Goal: Information Seeking & Learning: Learn about a topic

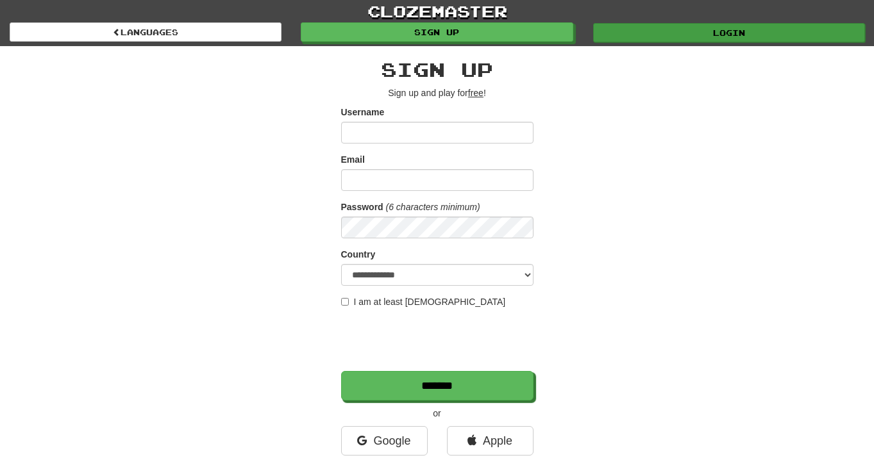
click at [688, 38] on link "Login" at bounding box center [729, 32] width 272 height 19
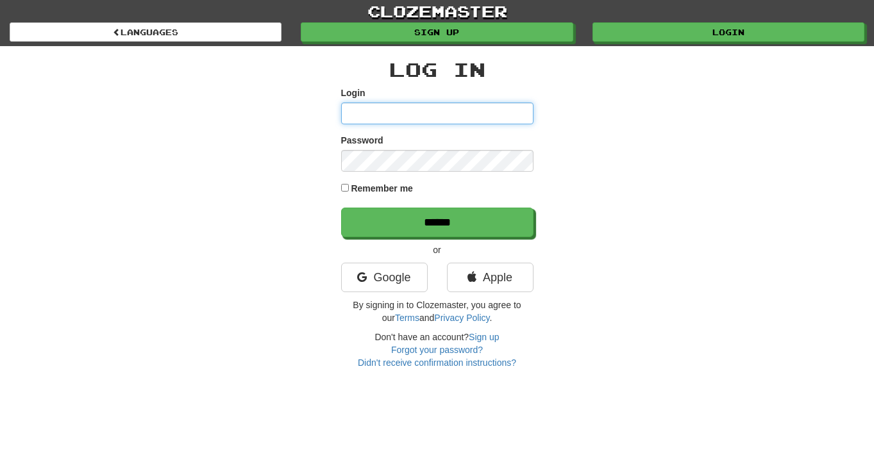
type input "**********"
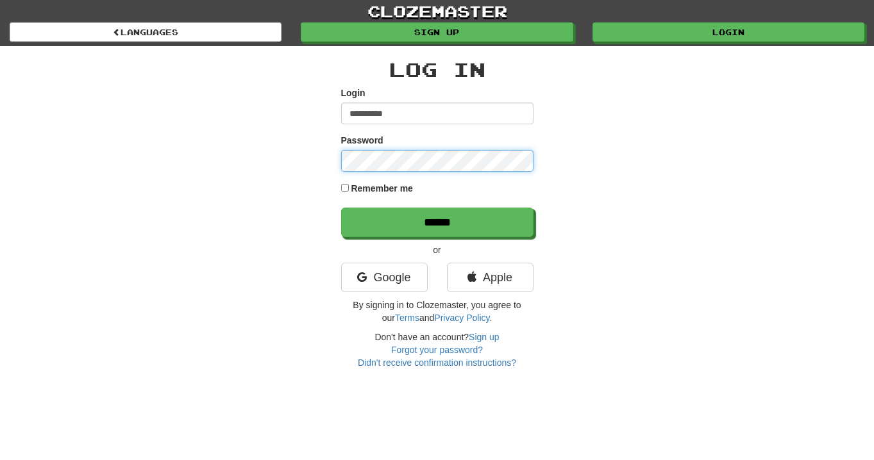
click at [437, 222] on input "******" at bounding box center [437, 222] width 192 height 29
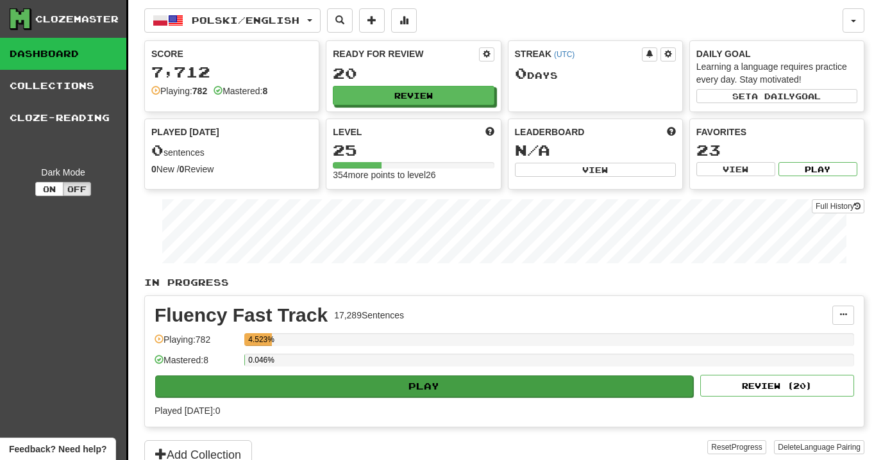
click at [426, 392] on button "Play" at bounding box center [424, 387] width 538 height 22
select select "**"
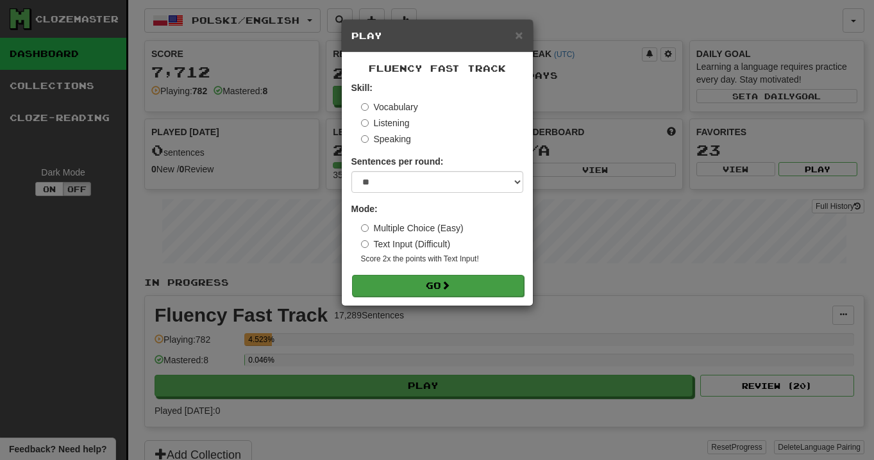
click at [432, 290] on button "Go" at bounding box center [438, 286] width 172 height 22
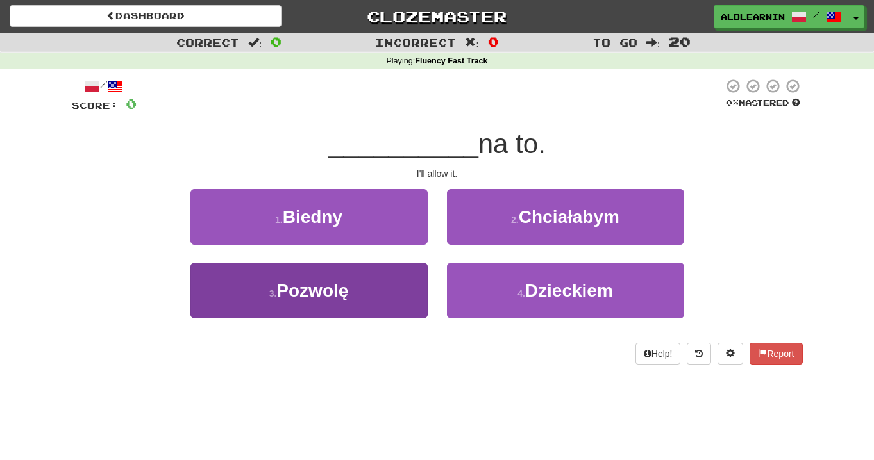
click at [343, 292] on span "Pozwolę" at bounding box center [312, 291] width 72 height 20
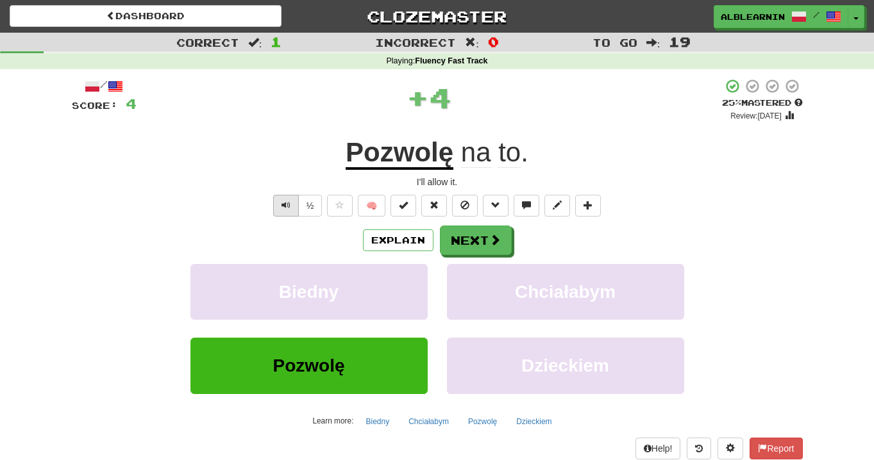
click at [285, 211] on button "Text-to-speech controls" at bounding box center [286, 206] width 26 height 22
click at [399, 246] on button "Explain" at bounding box center [398, 241] width 71 height 22
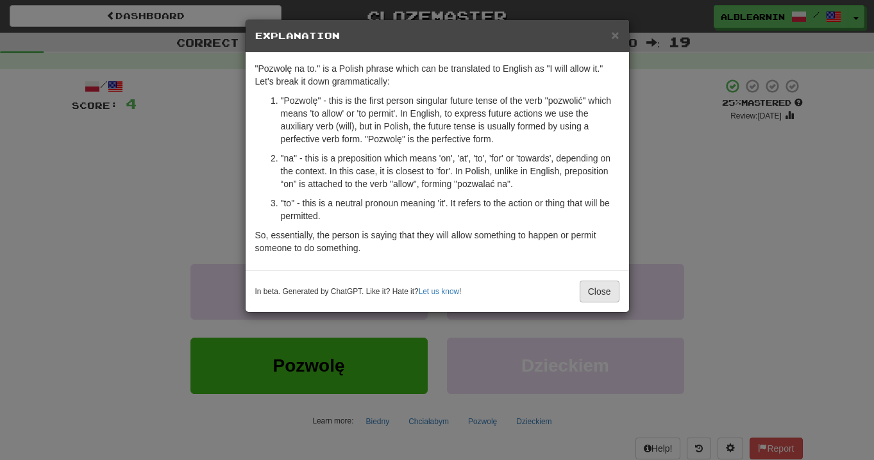
click at [595, 296] on button "Close" at bounding box center [600, 292] width 40 height 22
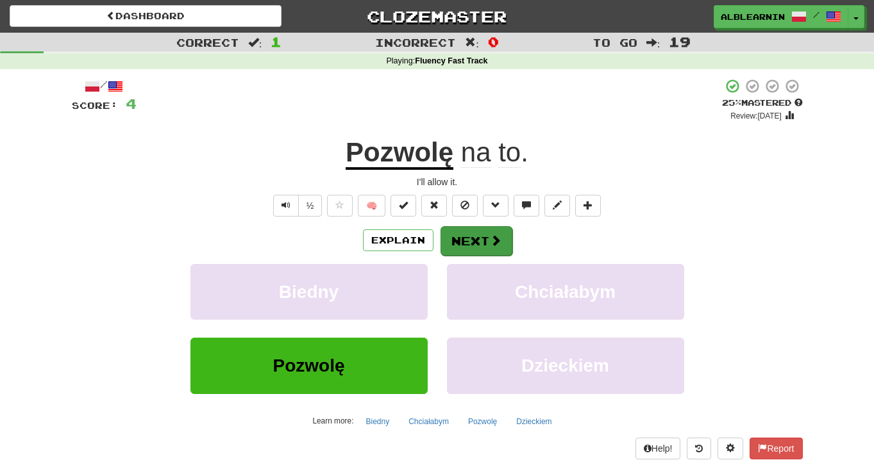
click at [482, 240] on button "Next" at bounding box center [477, 240] width 72 height 29
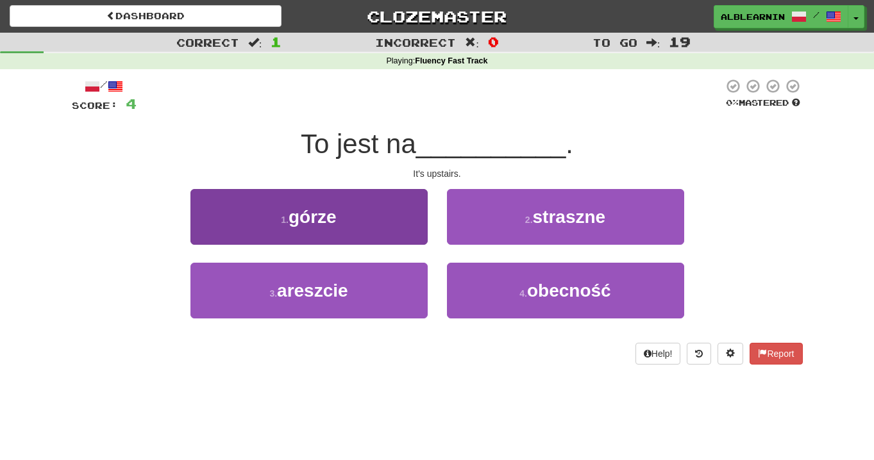
click at [367, 214] on button "1 . górze" at bounding box center [308, 217] width 237 height 56
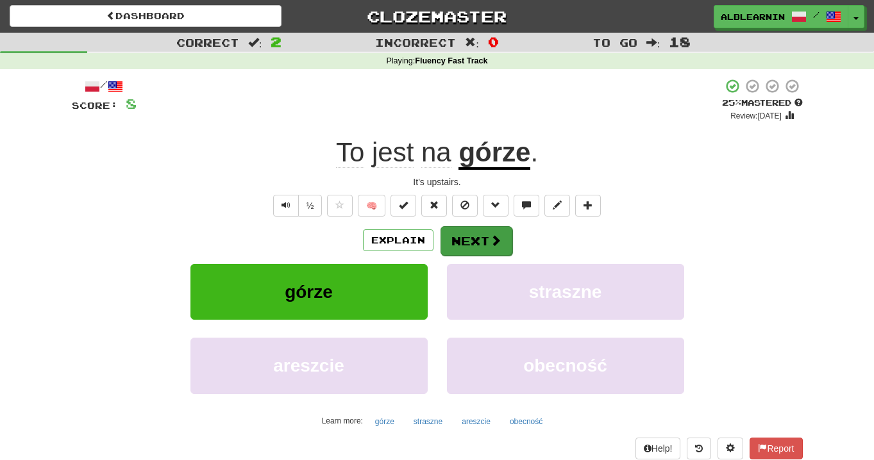
click at [460, 241] on button "Next" at bounding box center [477, 240] width 72 height 29
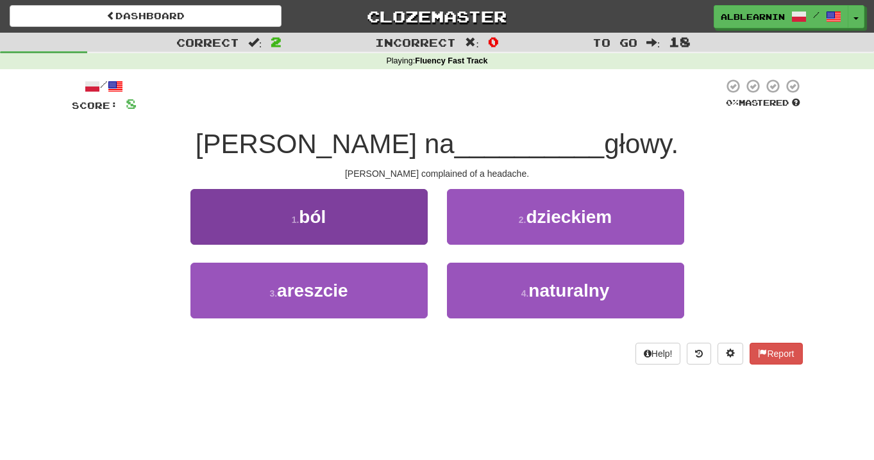
click at [306, 215] on span "ból" at bounding box center [312, 217] width 27 height 20
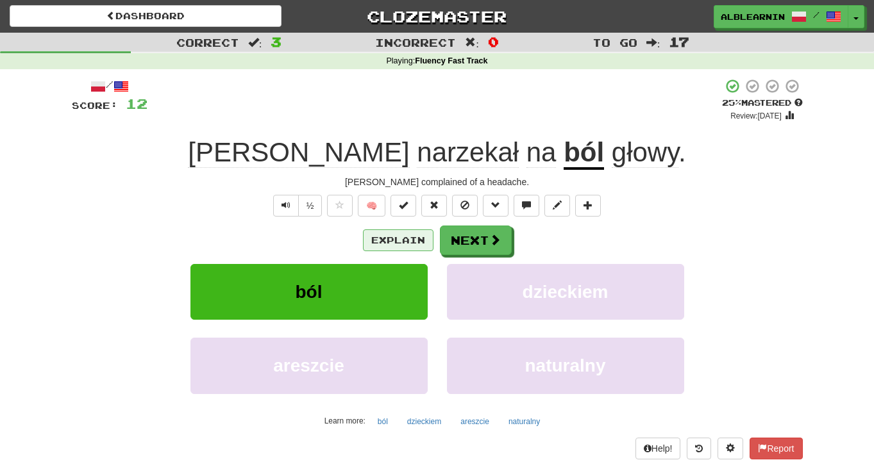
click at [395, 242] on button "Explain" at bounding box center [398, 241] width 71 height 22
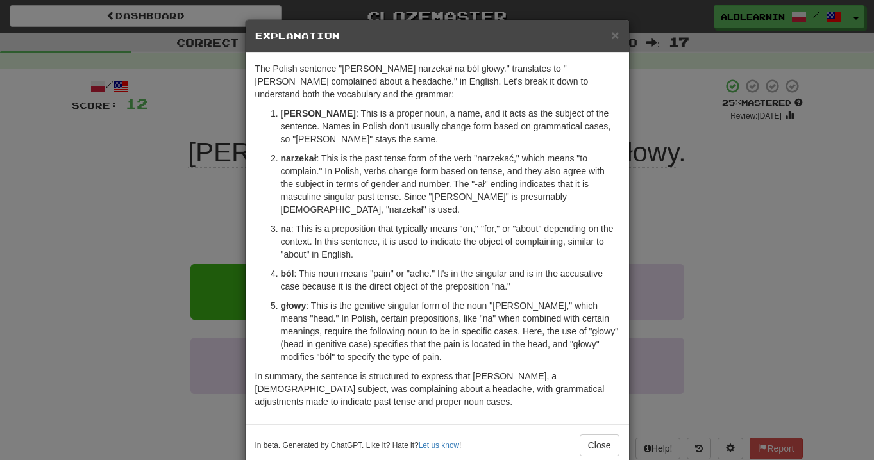
click at [174, 187] on div "× Explanation The Polish sentence "[PERSON_NAME] narzekał na ból głowy." transl…" at bounding box center [437, 230] width 874 height 460
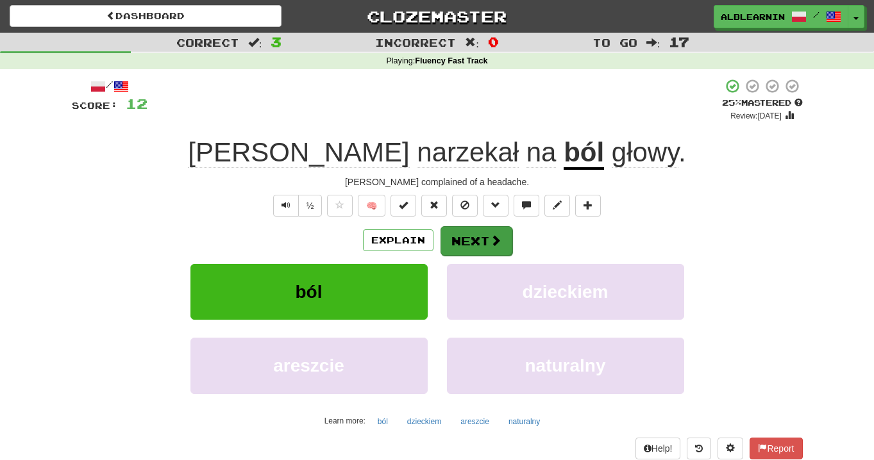
click at [481, 249] on button "Next" at bounding box center [477, 240] width 72 height 29
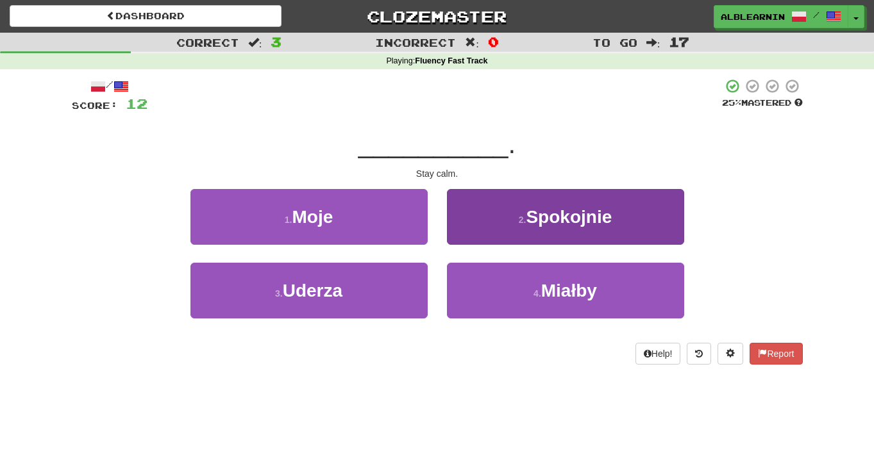
click at [546, 220] on span "Spokojnie" at bounding box center [569, 217] width 86 height 20
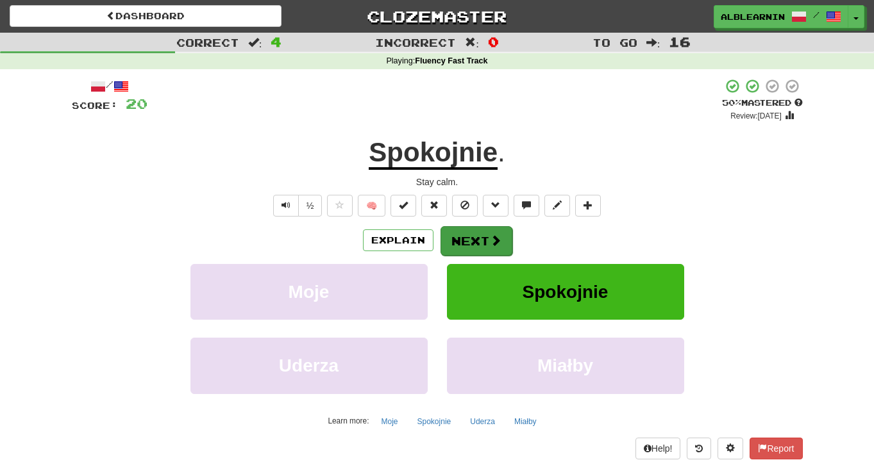
click at [476, 244] on button "Next" at bounding box center [477, 240] width 72 height 29
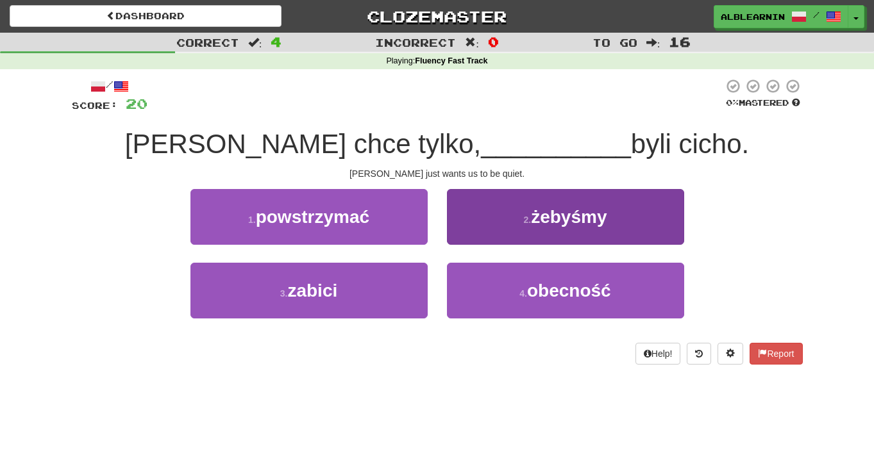
click at [593, 220] on span "żebyśmy" at bounding box center [569, 217] width 76 height 20
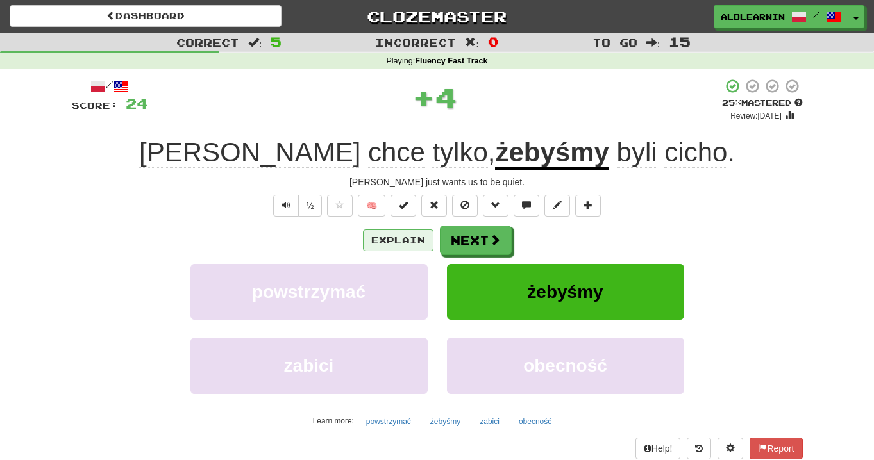
click at [398, 240] on button "Explain" at bounding box center [398, 241] width 71 height 22
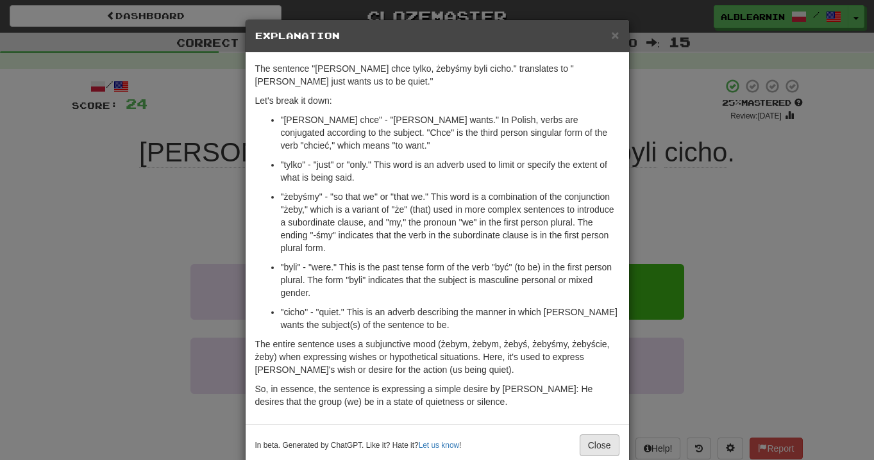
click at [612, 448] on button "Close" at bounding box center [600, 446] width 40 height 22
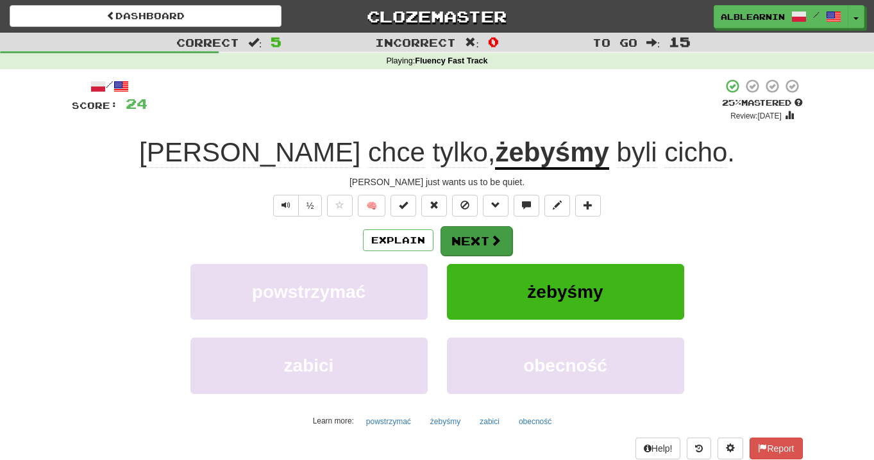
click at [504, 238] on button "Next" at bounding box center [477, 240] width 72 height 29
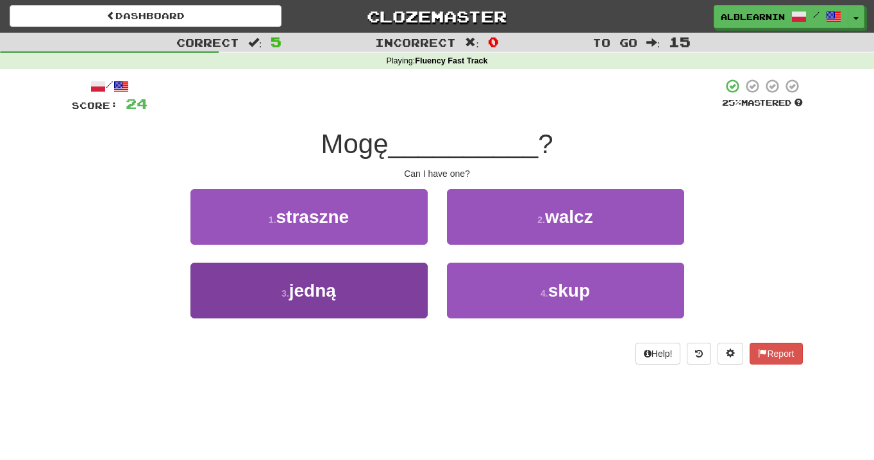
click at [340, 291] on button "3 . jedną" at bounding box center [308, 291] width 237 height 56
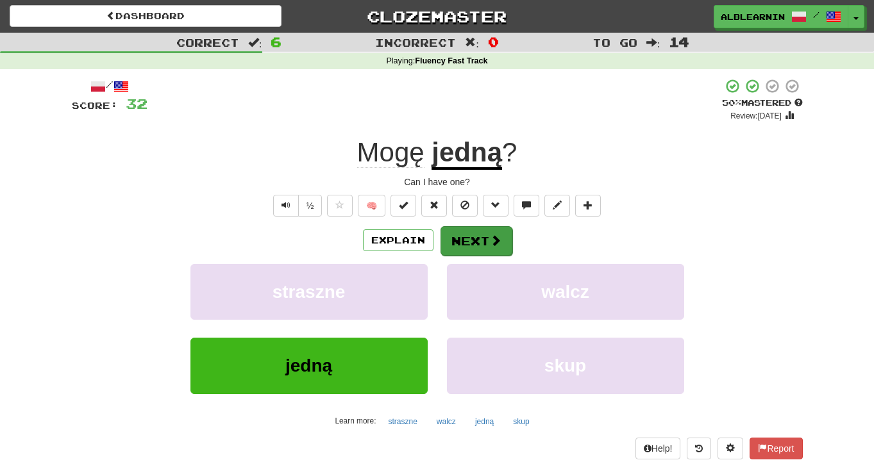
click at [467, 236] on button "Next" at bounding box center [477, 240] width 72 height 29
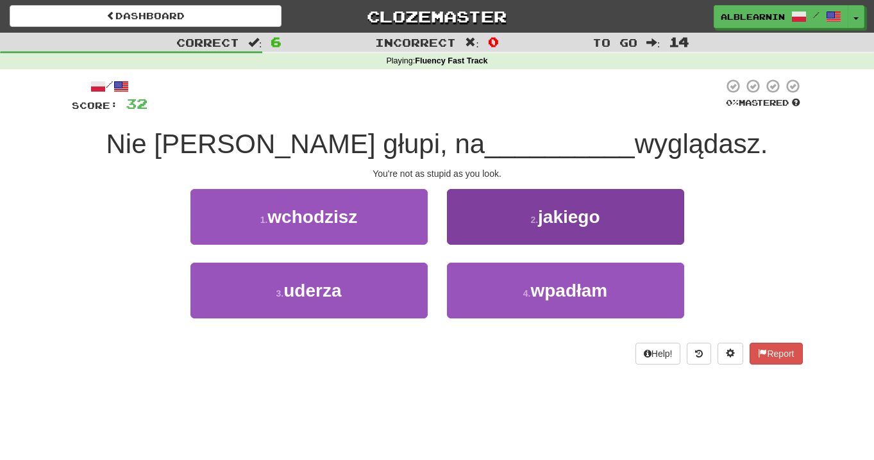
click at [549, 230] on button "2 . jakiego" at bounding box center [565, 217] width 237 height 56
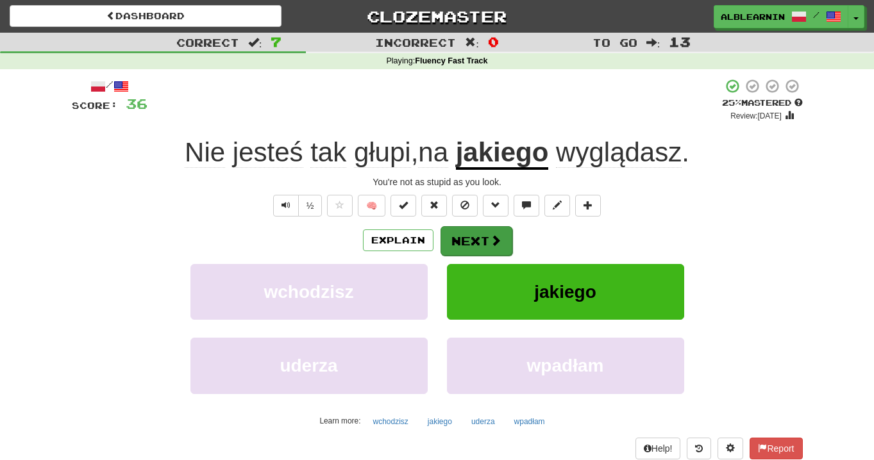
click at [485, 238] on button "Next" at bounding box center [477, 240] width 72 height 29
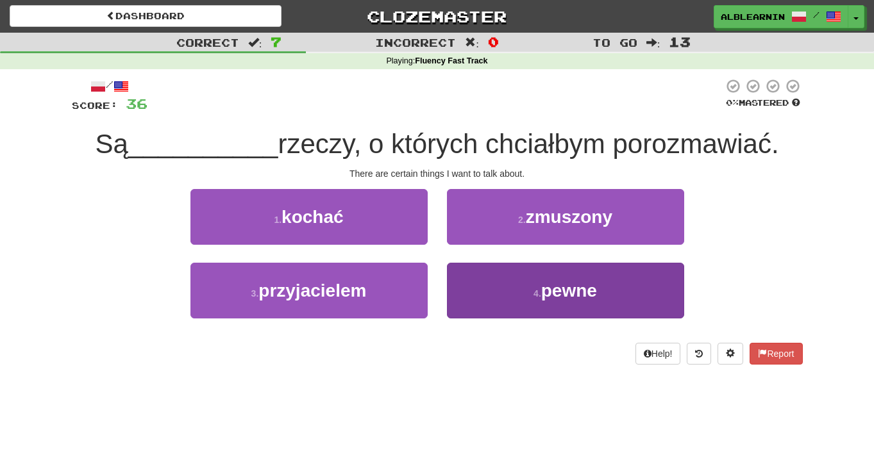
click at [548, 290] on span "pewne" at bounding box center [569, 291] width 56 height 20
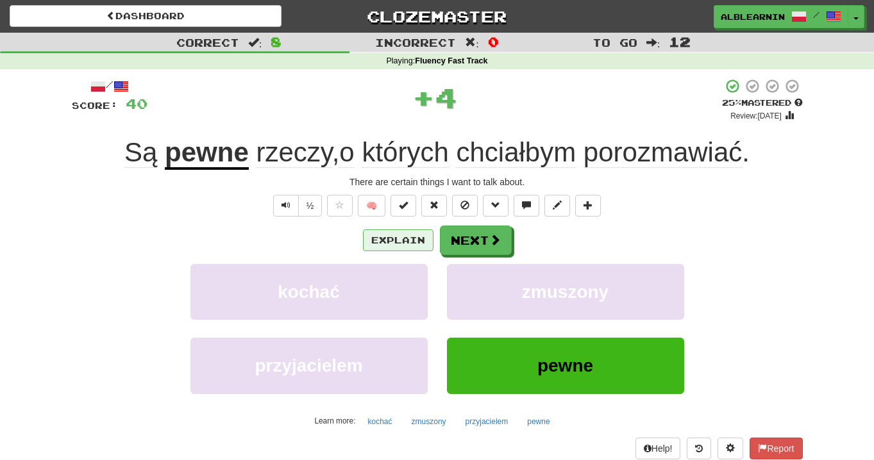
click at [395, 233] on button "Explain" at bounding box center [398, 241] width 71 height 22
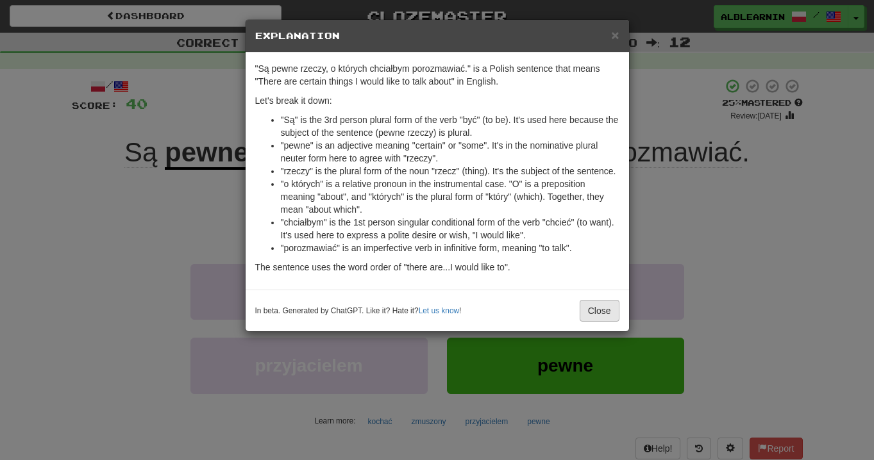
click at [591, 319] on button "Close" at bounding box center [600, 311] width 40 height 22
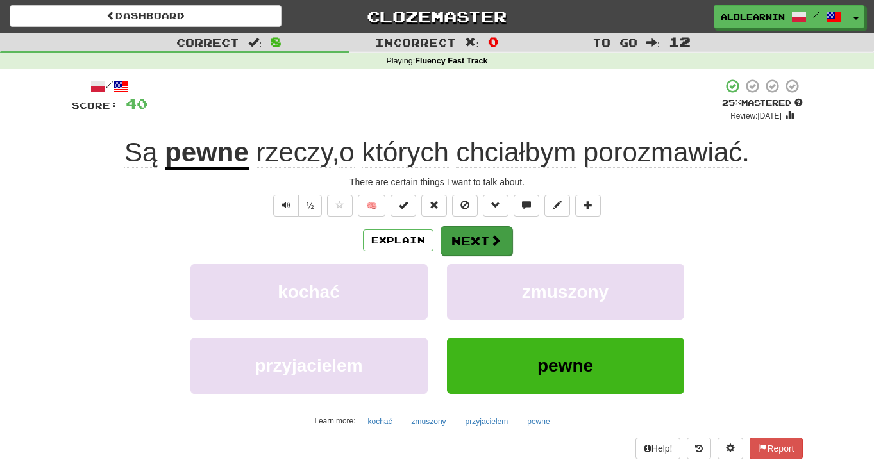
click at [490, 246] on span at bounding box center [496, 241] width 12 height 12
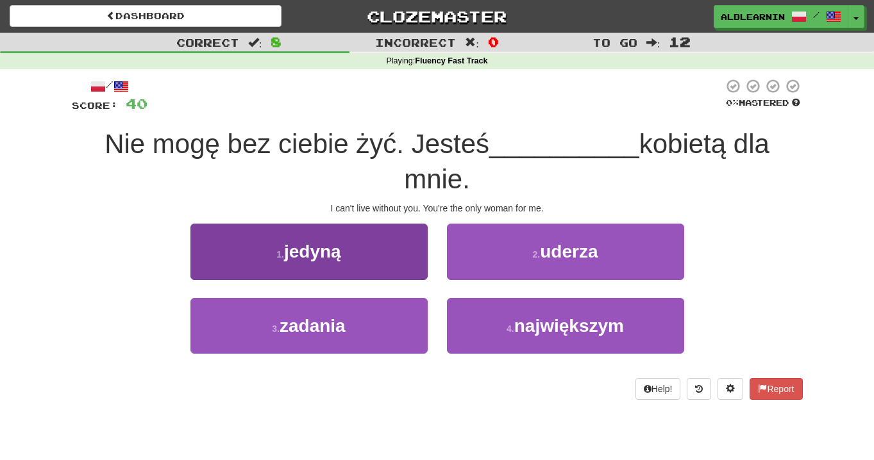
click at [332, 245] on span "jedyną" at bounding box center [312, 252] width 57 height 20
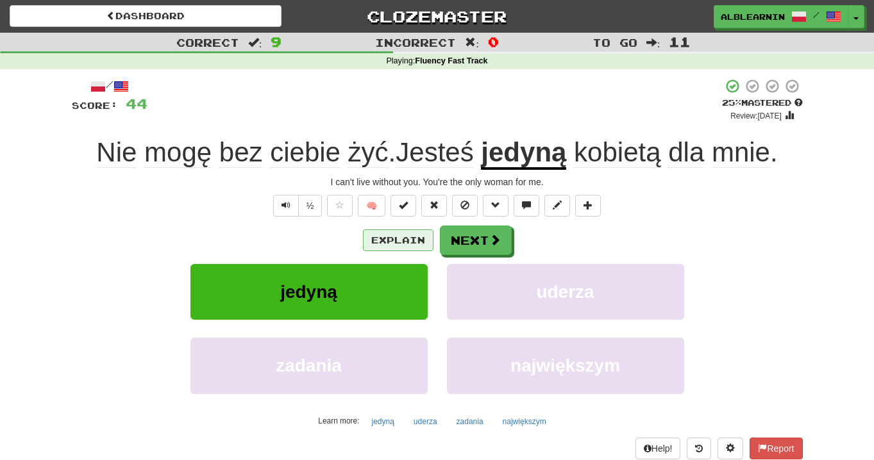
click at [408, 235] on button "Explain" at bounding box center [398, 241] width 71 height 22
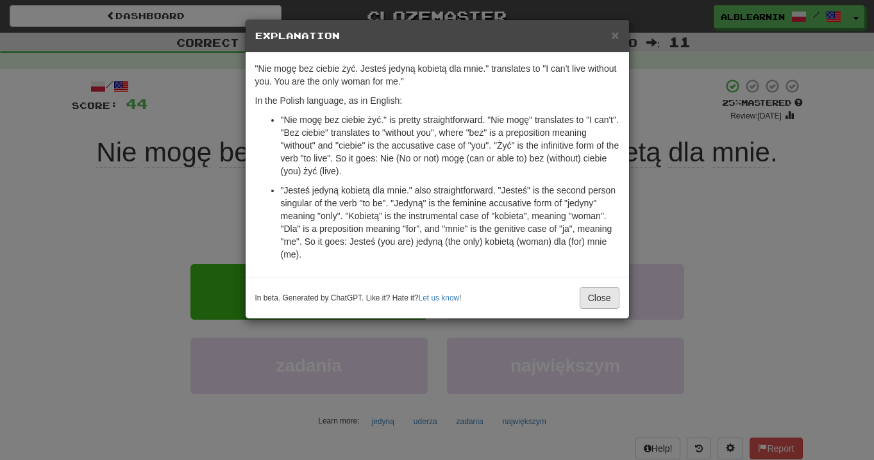
click at [598, 307] on button "Close" at bounding box center [600, 298] width 40 height 22
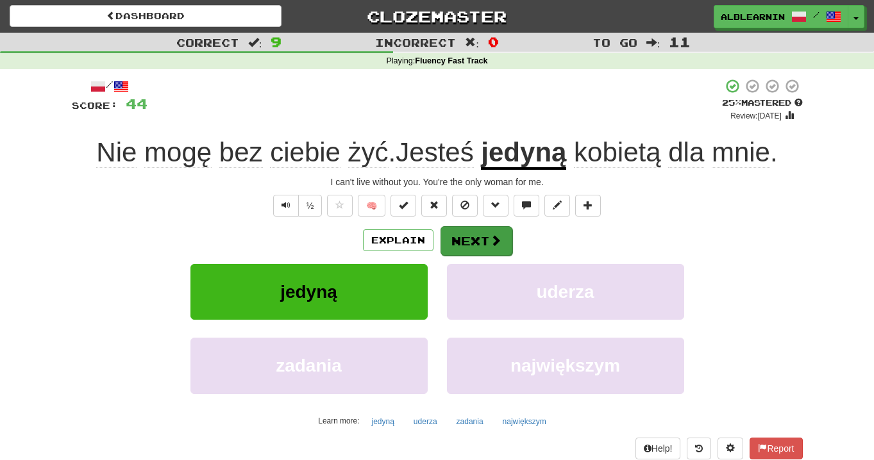
click at [480, 237] on button "Next" at bounding box center [477, 240] width 72 height 29
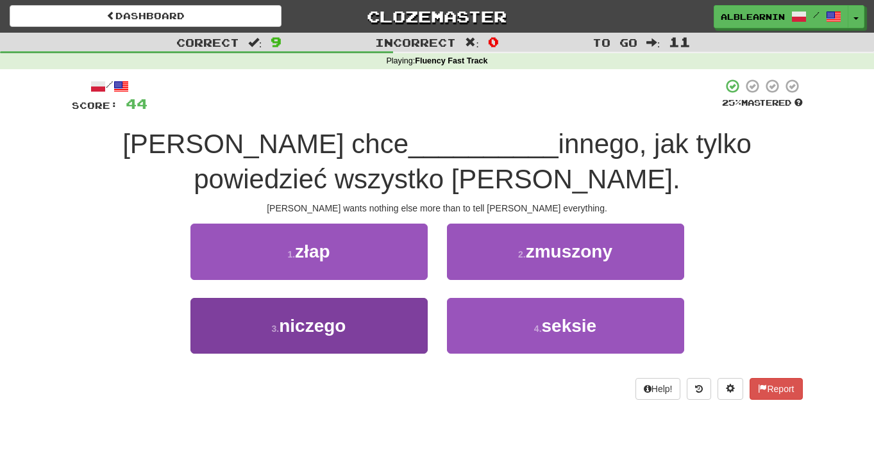
click at [343, 325] on span "niczego" at bounding box center [312, 326] width 67 height 20
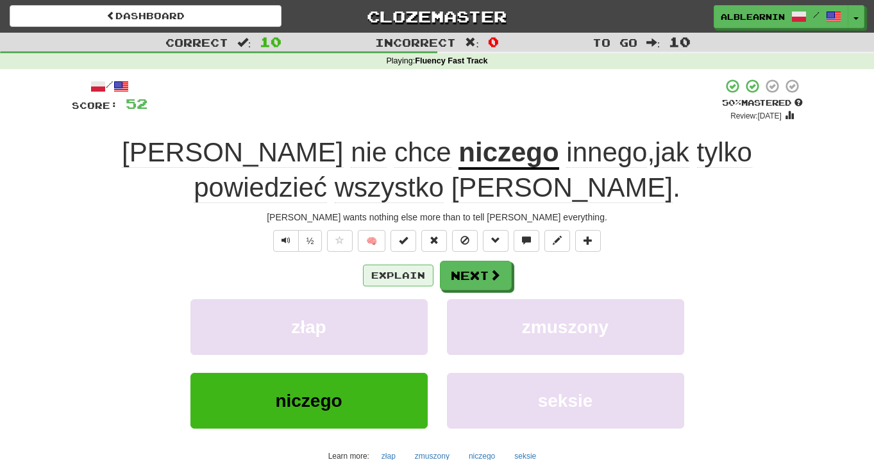
click at [394, 270] on button "Explain" at bounding box center [398, 276] width 71 height 22
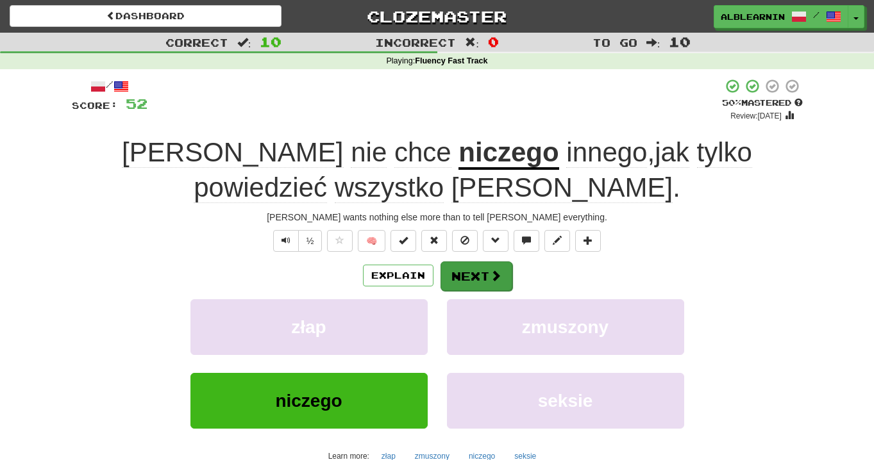
click at [473, 273] on button "Next" at bounding box center [477, 276] width 72 height 29
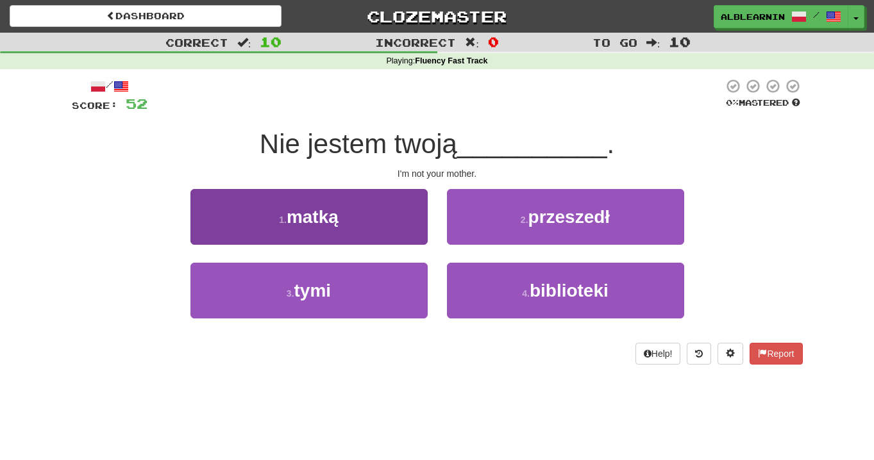
click at [360, 224] on button "1 . matką" at bounding box center [308, 217] width 237 height 56
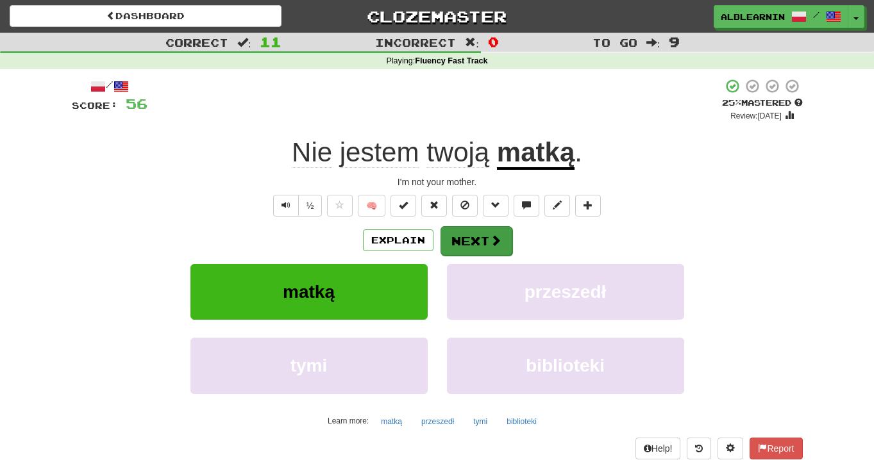
click at [476, 252] on button "Next" at bounding box center [477, 240] width 72 height 29
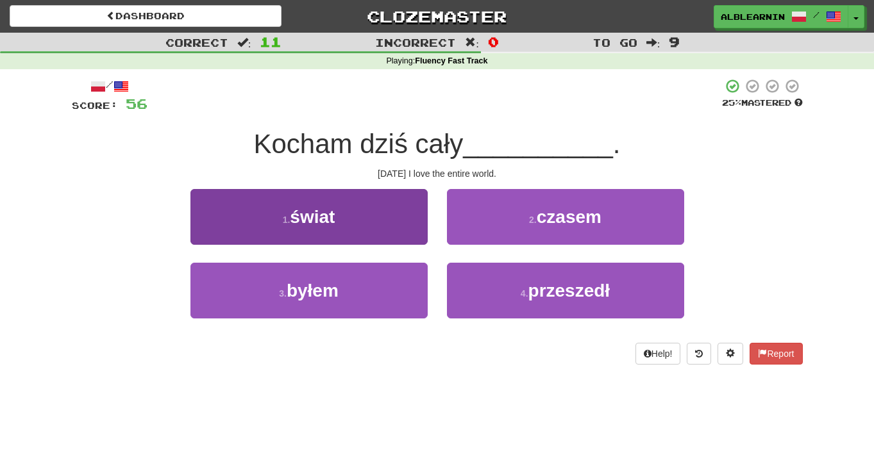
click at [344, 222] on button "1 . świat" at bounding box center [308, 217] width 237 height 56
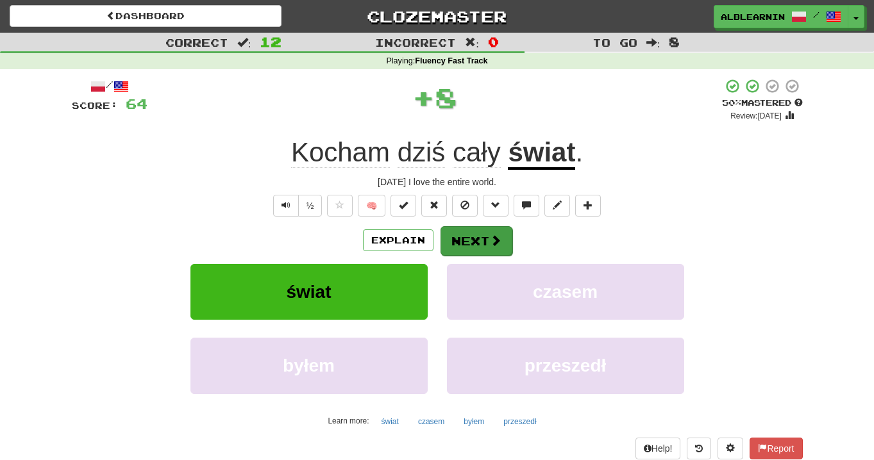
click at [476, 243] on button "Next" at bounding box center [477, 240] width 72 height 29
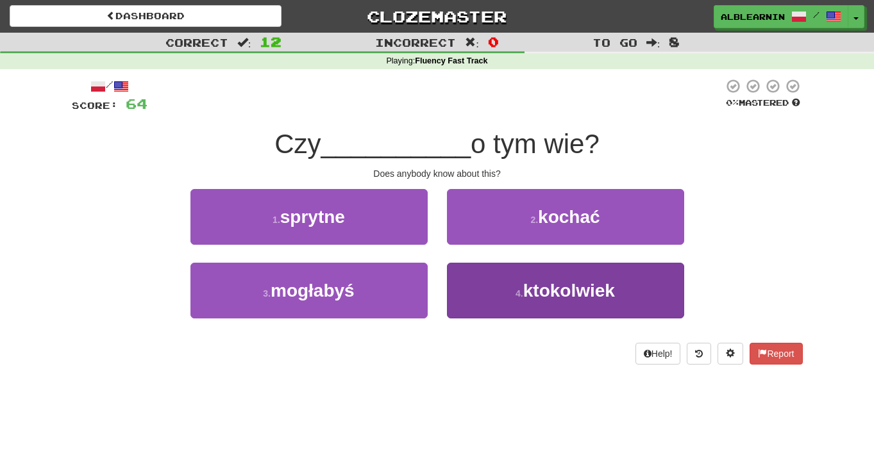
click at [567, 296] on span "ktokolwiek" at bounding box center [569, 291] width 92 height 20
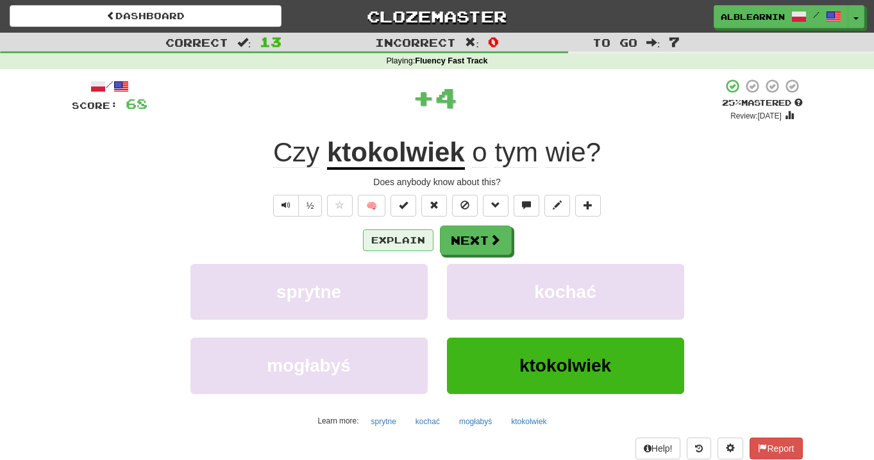
click at [399, 240] on button "Explain" at bounding box center [398, 241] width 71 height 22
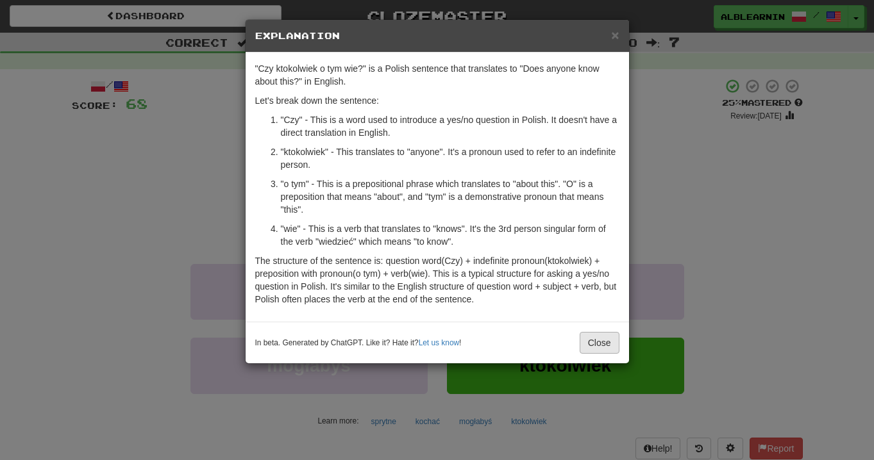
click at [598, 348] on button "Close" at bounding box center [600, 343] width 40 height 22
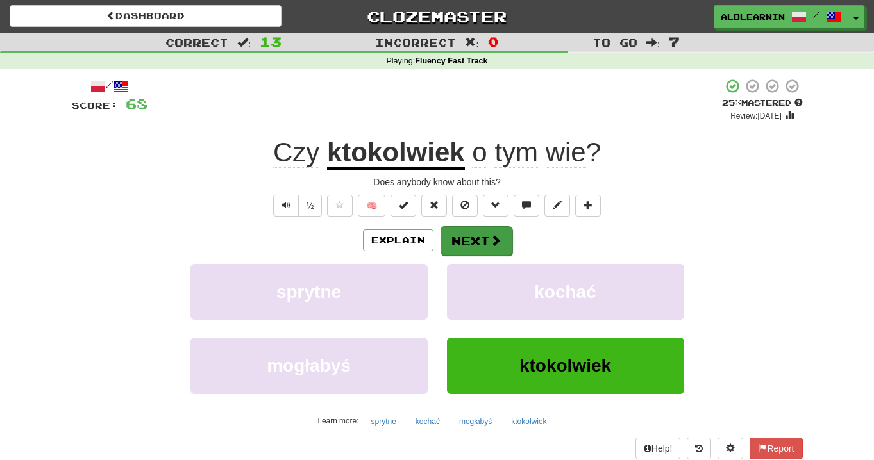
click at [495, 242] on span at bounding box center [496, 241] width 12 height 12
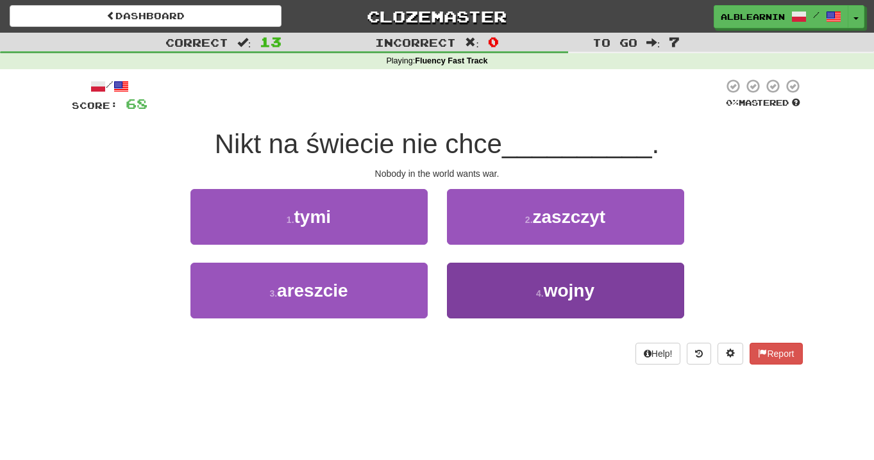
click at [556, 274] on button "4 . wojny" at bounding box center [565, 291] width 237 height 56
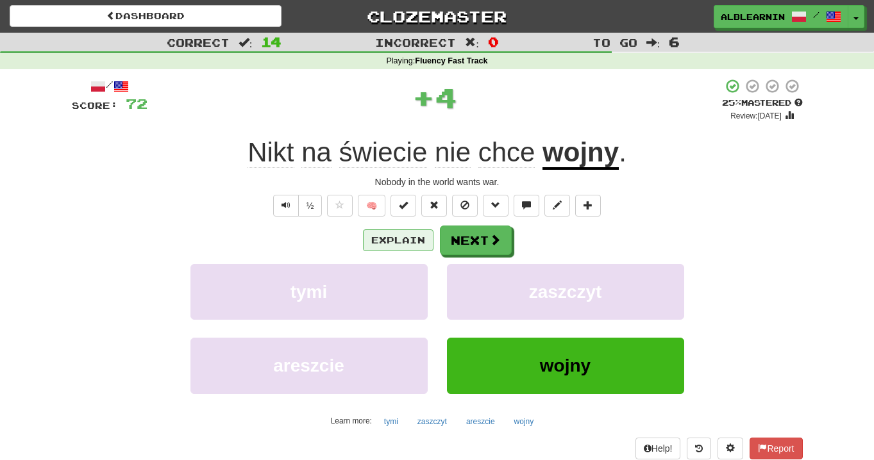
click at [405, 239] on button "Explain" at bounding box center [398, 241] width 71 height 22
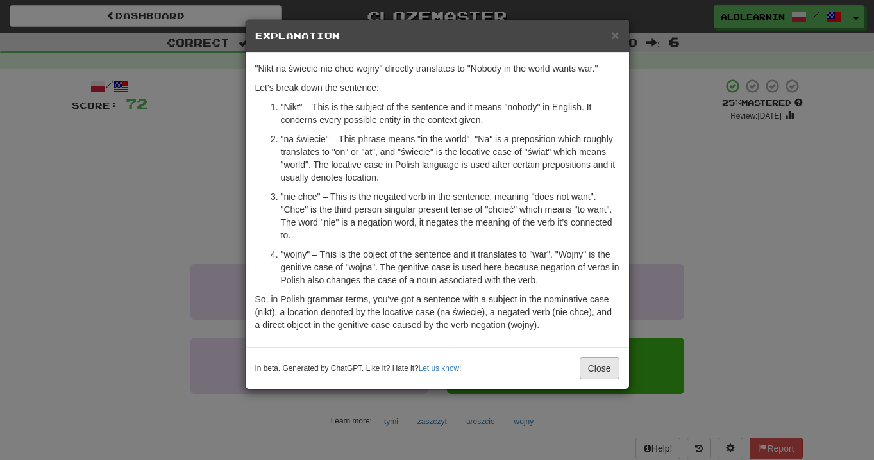
click at [581, 369] on button "Close" at bounding box center [600, 369] width 40 height 22
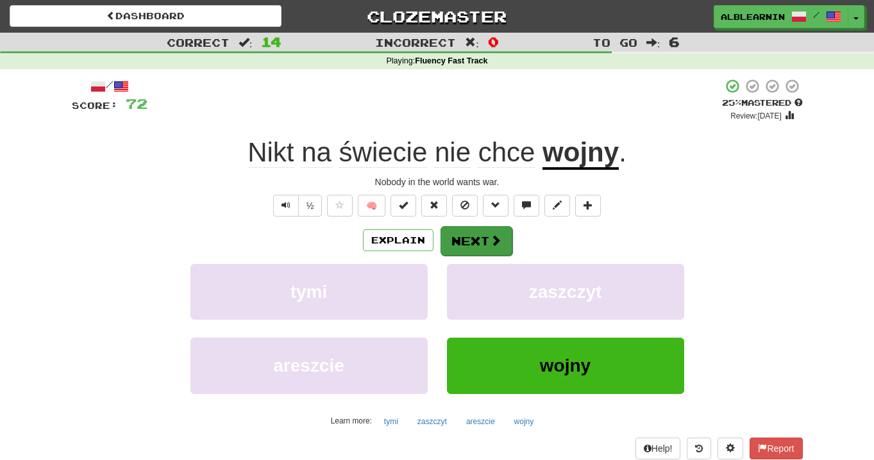
click at [477, 239] on button "Next" at bounding box center [477, 240] width 72 height 29
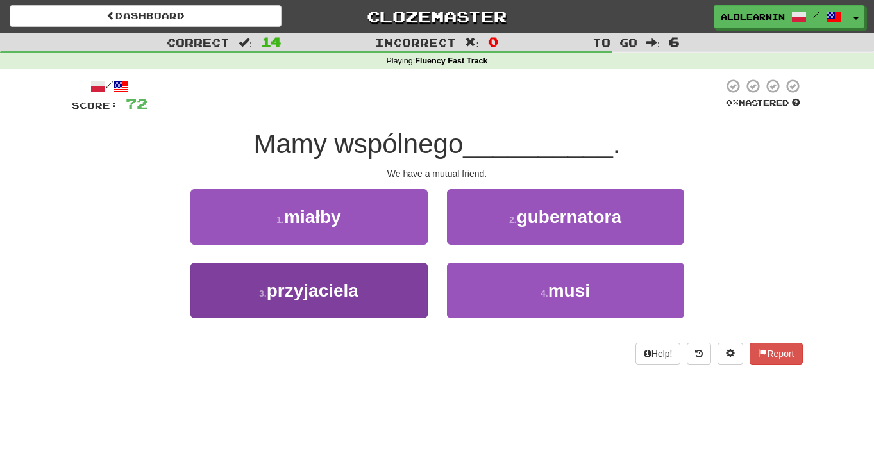
click at [358, 286] on span "przyjaciela" at bounding box center [313, 291] width 92 height 20
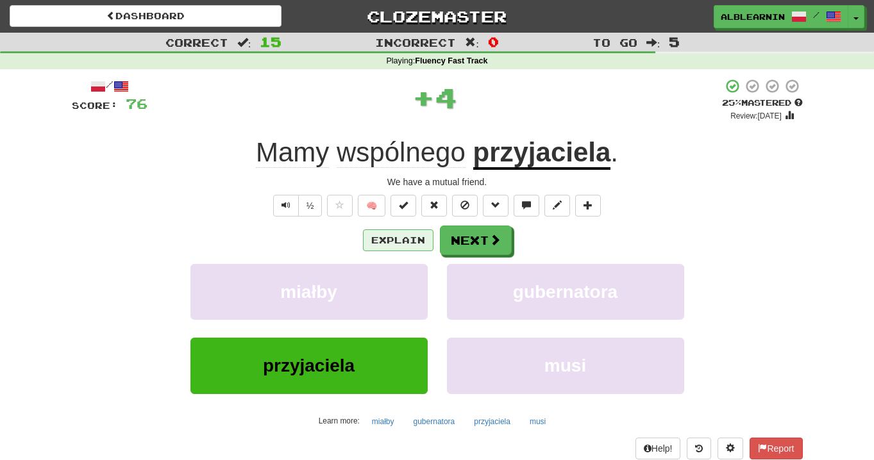
click at [408, 239] on button "Explain" at bounding box center [398, 241] width 71 height 22
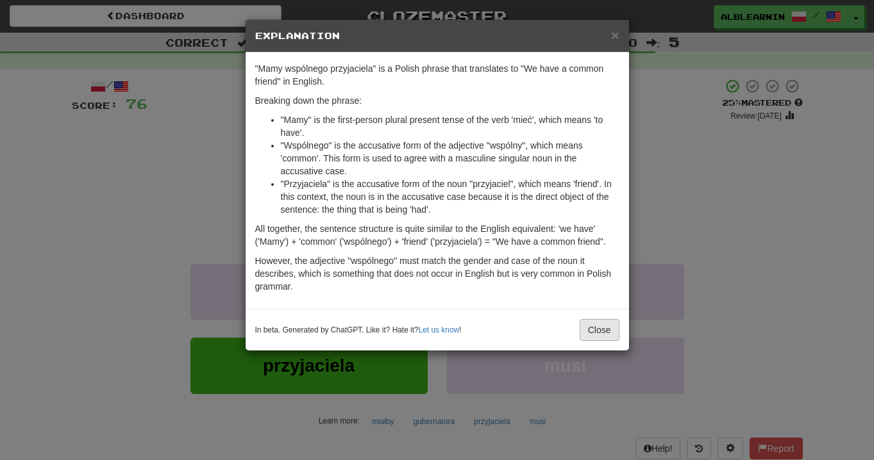
click at [609, 332] on button "Close" at bounding box center [600, 330] width 40 height 22
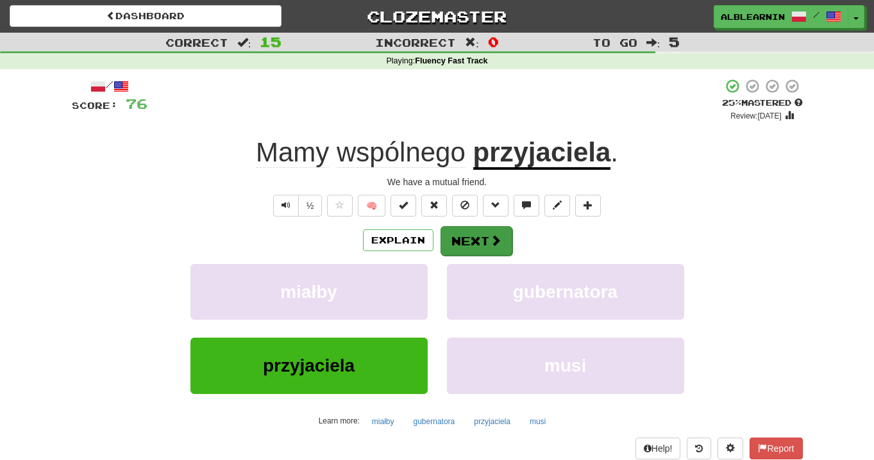
click at [500, 241] on span at bounding box center [496, 241] width 12 height 12
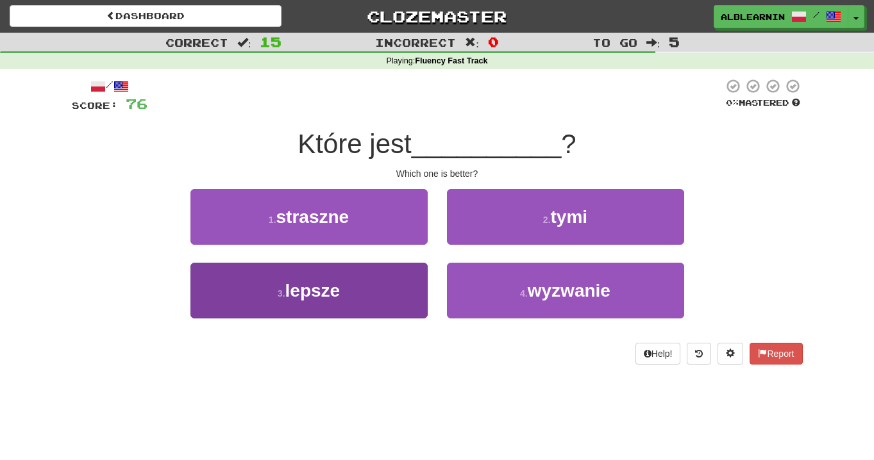
click at [299, 285] on span "lepsze" at bounding box center [312, 291] width 55 height 20
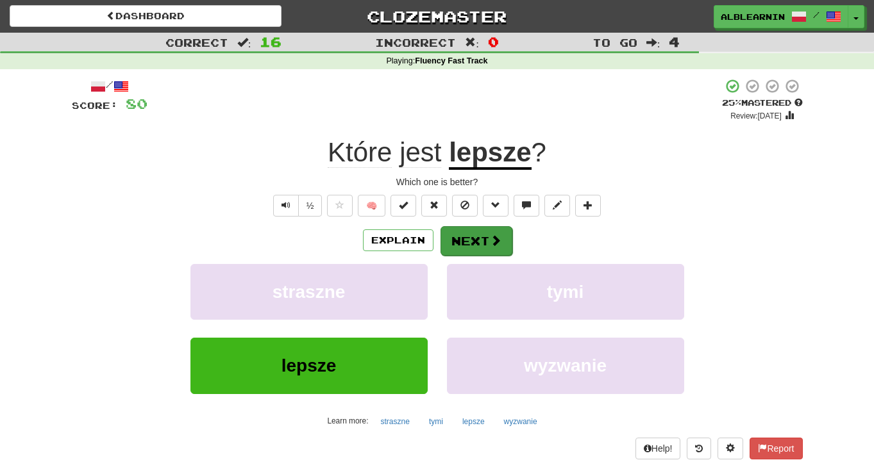
click at [484, 239] on button "Next" at bounding box center [477, 240] width 72 height 29
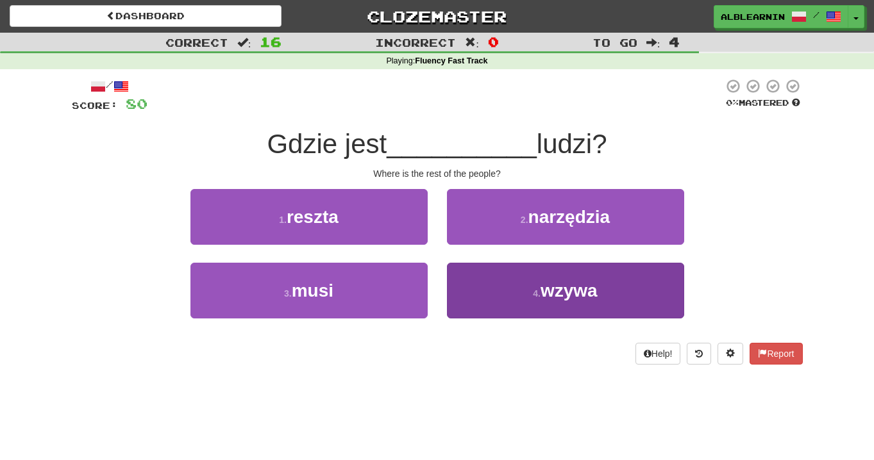
click at [532, 273] on button "4 . [GEOGRAPHIC_DATA]" at bounding box center [565, 291] width 237 height 56
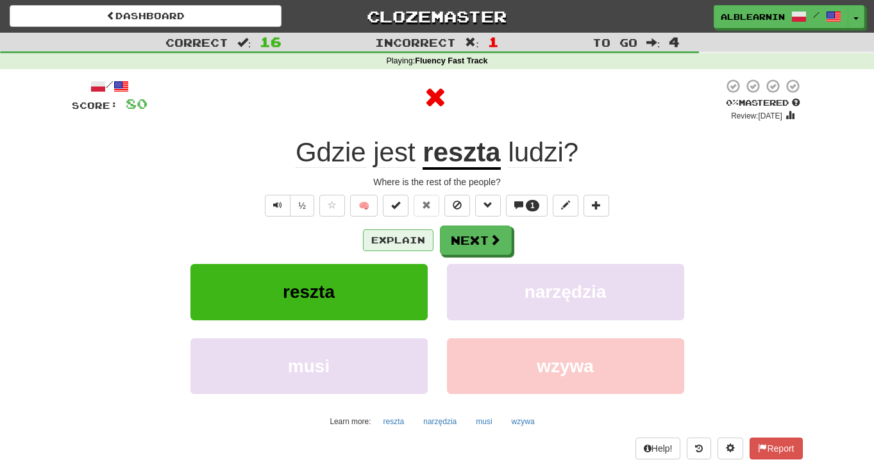
click at [405, 239] on button "Explain" at bounding box center [398, 241] width 71 height 22
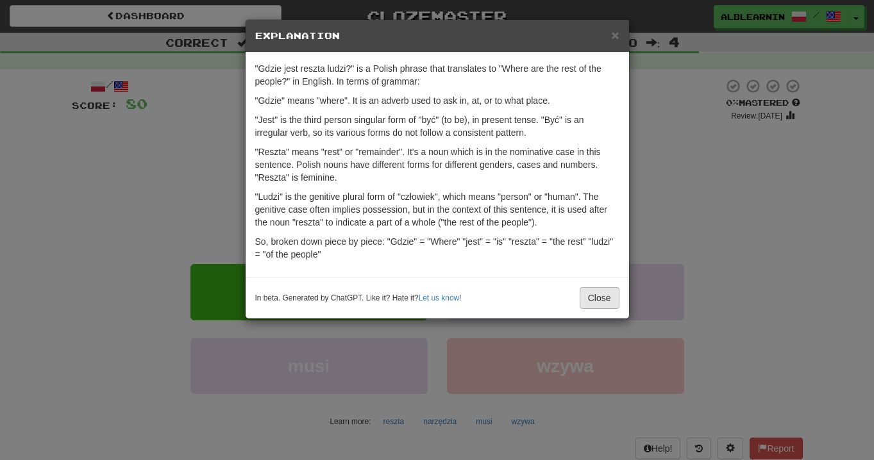
click at [603, 290] on button "Close" at bounding box center [600, 298] width 40 height 22
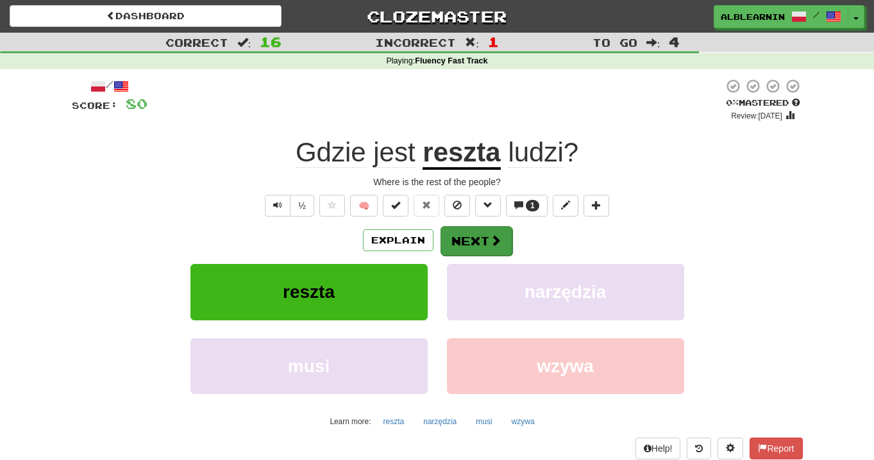
click at [492, 235] on span at bounding box center [496, 241] width 12 height 12
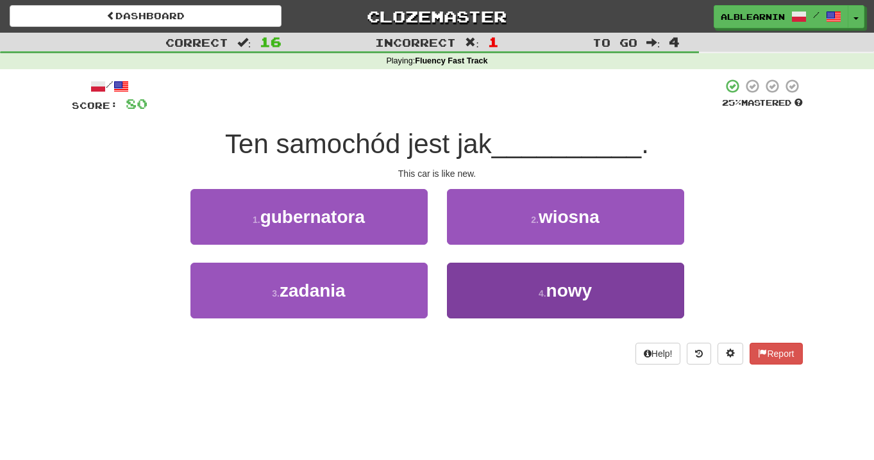
click at [541, 277] on button "4 . nowy" at bounding box center [565, 291] width 237 height 56
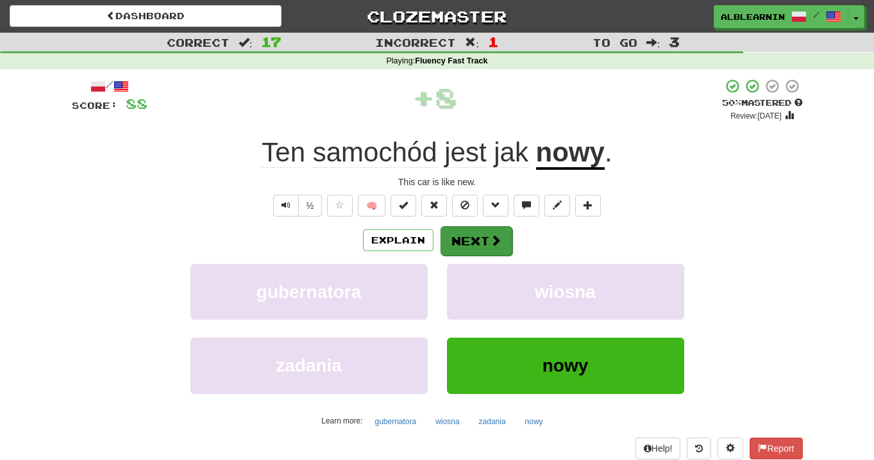
click at [471, 236] on button "Next" at bounding box center [477, 240] width 72 height 29
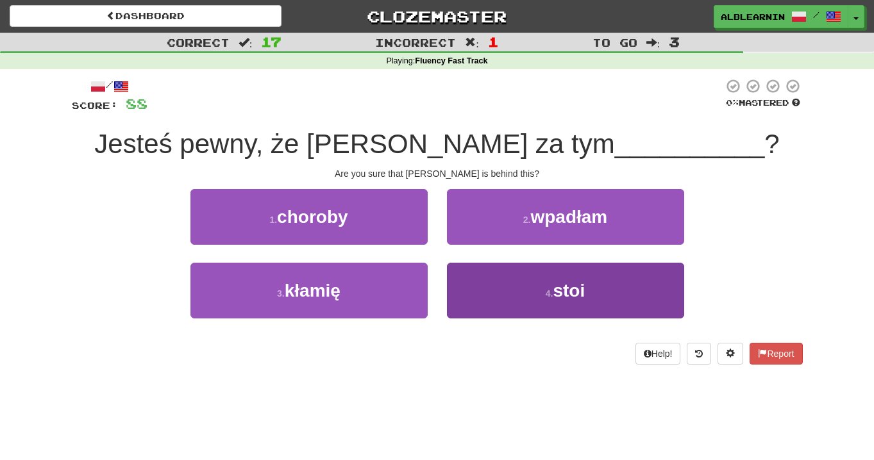
click at [558, 269] on button "4 . stoi" at bounding box center [565, 291] width 237 height 56
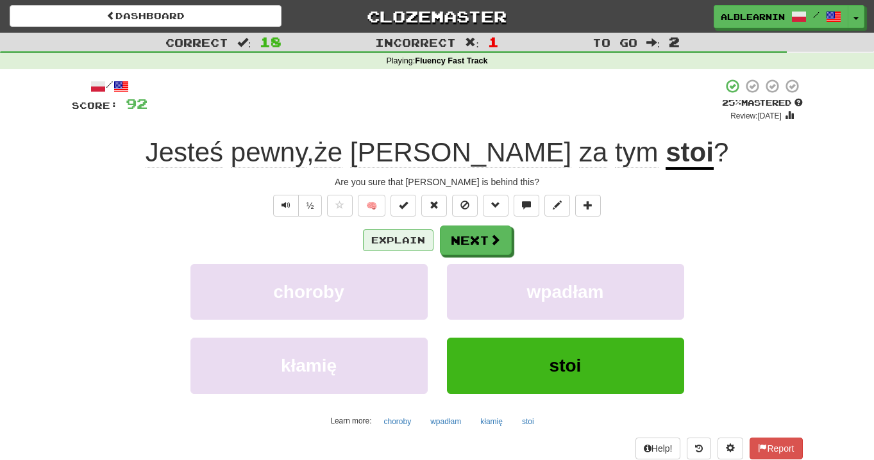
click at [407, 230] on button "Explain" at bounding box center [398, 241] width 71 height 22
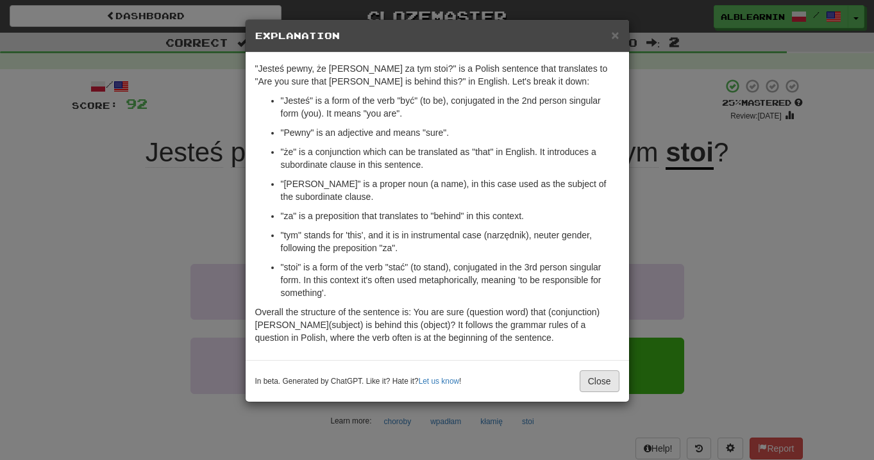
click at [592, 380] on button "Close" at bounding box center [600, 382] width 40 height 22
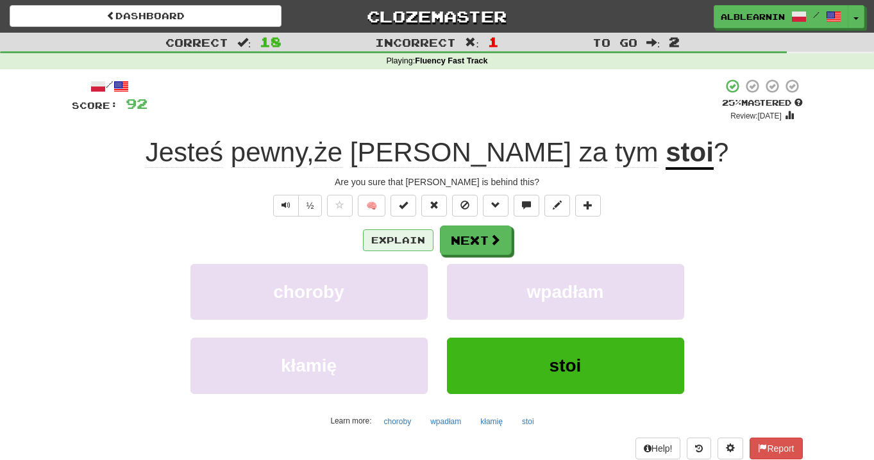
click at [406, 240] on button "Explain" at bounding box center [398, 241] width 71 height 22
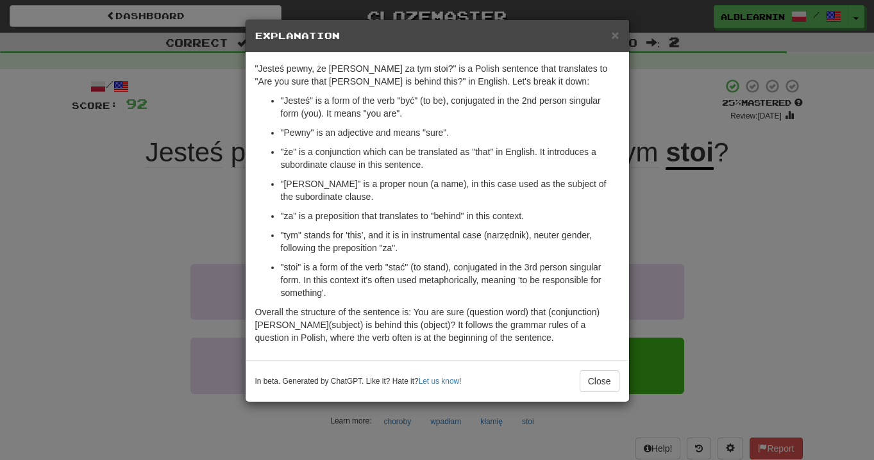
click at [716, 244] on div "× Explanation "Jesteś pewny, że [PERSON_NAME] za tym stoi?" is a Polish sentenc…" at bounding box center [437, 230] width 874 height 460
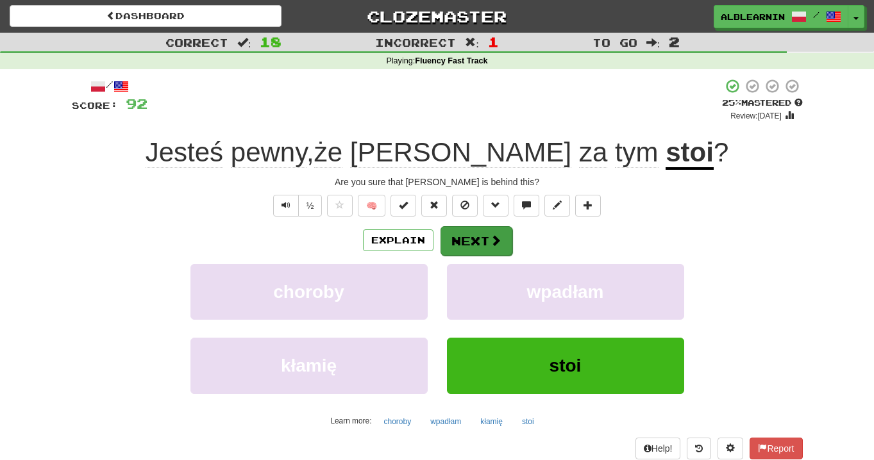
click at [487, 235] on button "Next" at bounding box center [477, 240] width 72 height 29
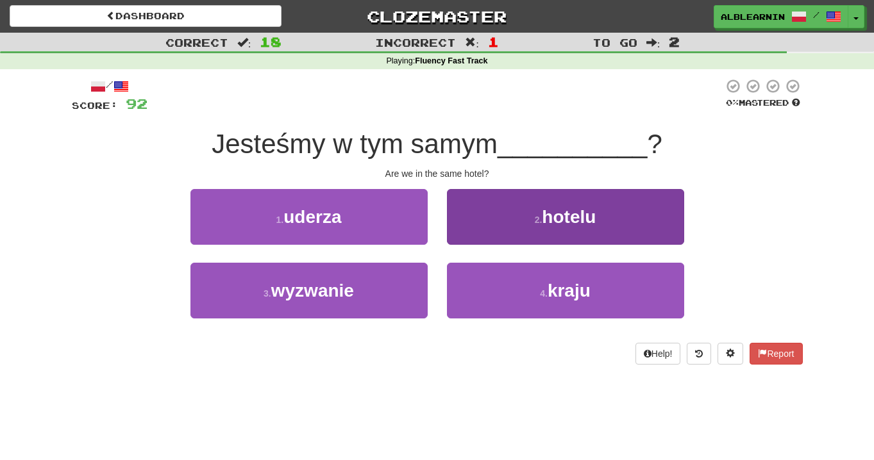
click at [580, 230] on button "2 . hotelu" at bounding box center [565, 217] width 237 height 56
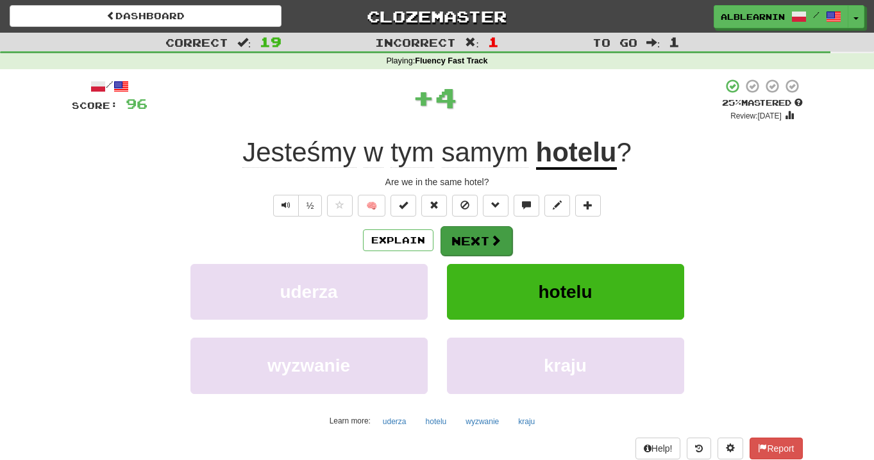
click at [482, 237] on button "Next" at bounding box center [477, 240] width 72 height 29
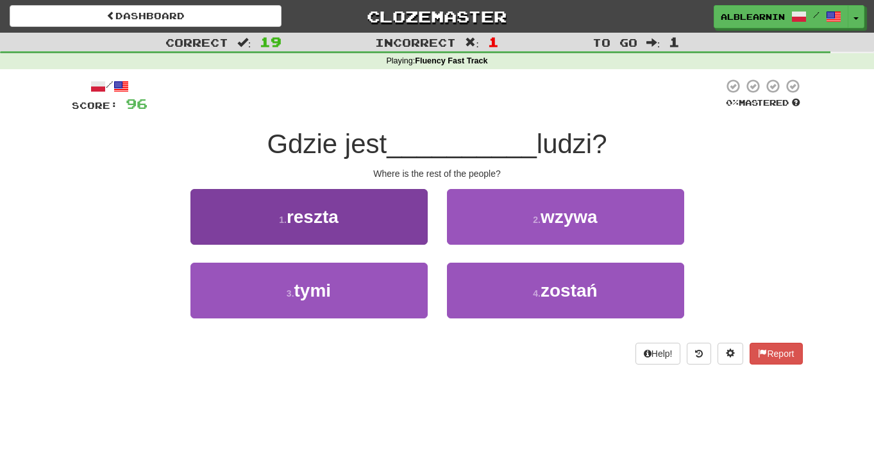
click at [387, 199] on button "1 . reszta" at bounding box center [308, 217] width 237 height 56
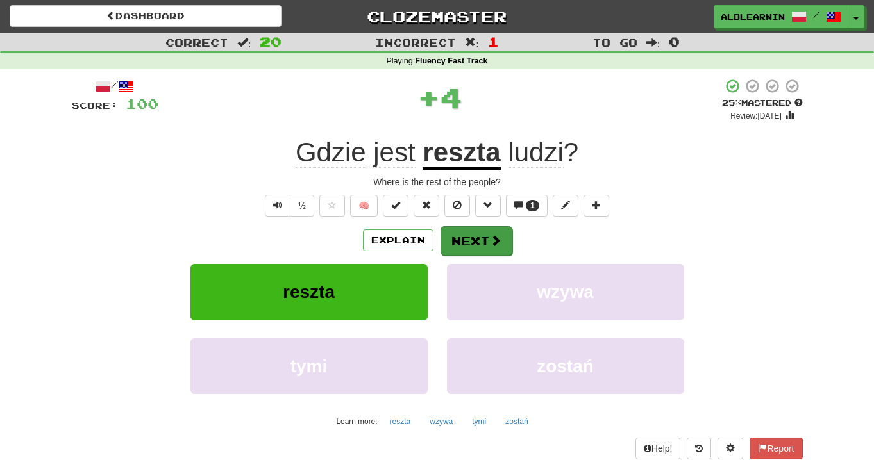
click at [496, 244] on span at bounding box center [496, 241] width 12 height 12
